Goal: Complete application form: Complete application form

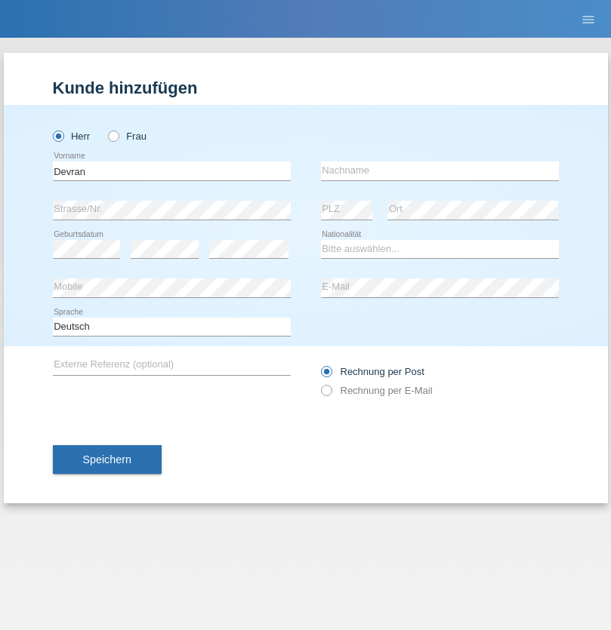
type input "Devran"
click at [439, 171] on input "text" at bounding box center [440, 171] width 238 height 19
type input "Yilmaz"
select select "CH"
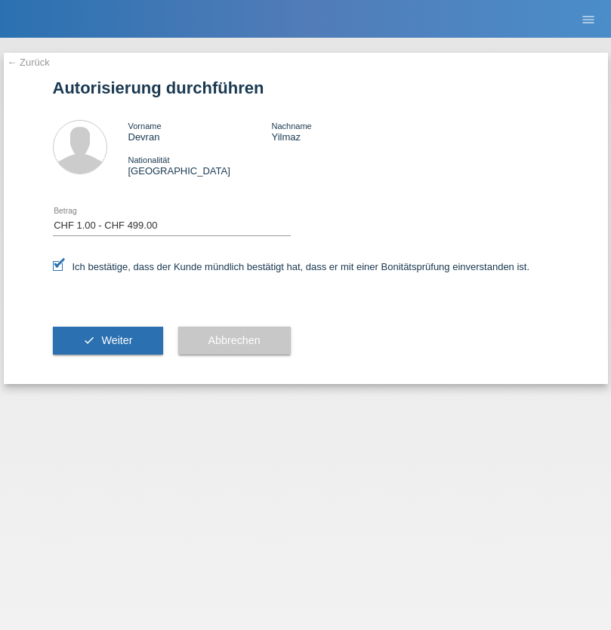
select select "1"
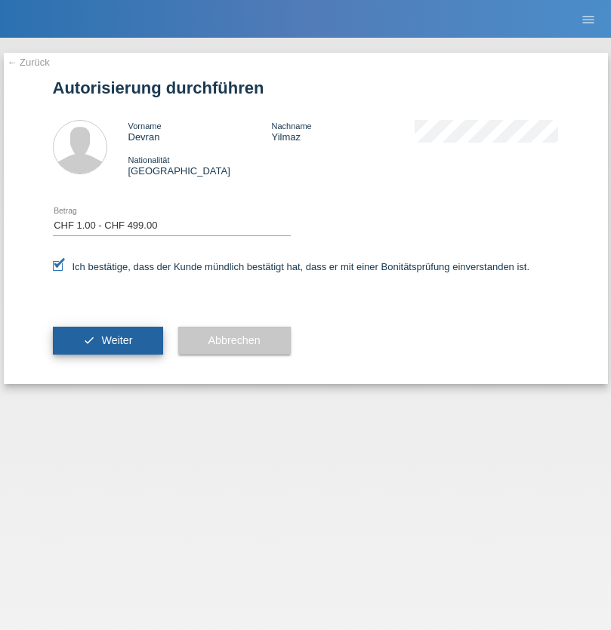
click at [107, 340] on span "Weiter" at bounding box center [116, 340] width 31 height 12
